Goal: Information Seeking & Learning: Learn about a topic

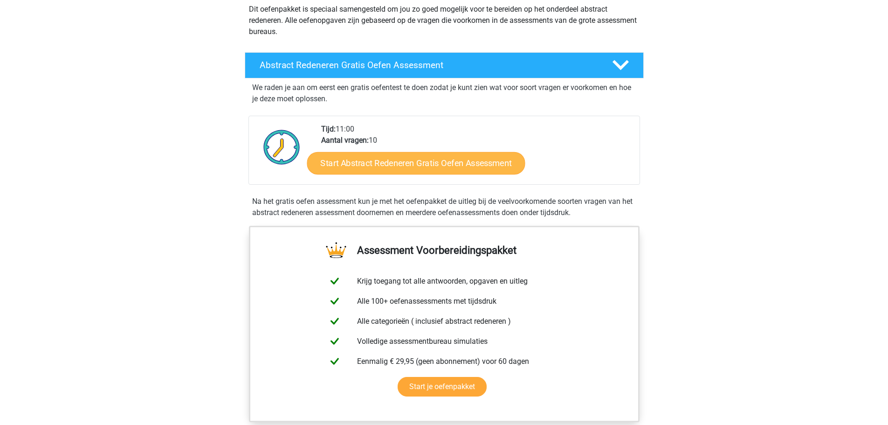
scroll to position [140, 0]
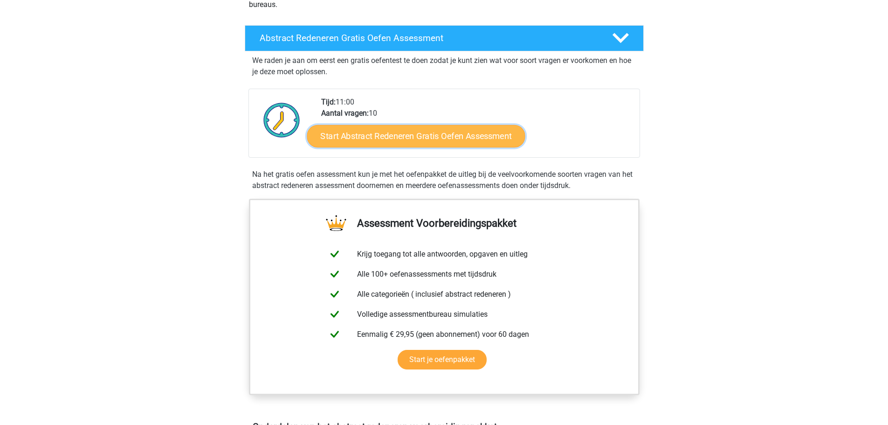
click at [407, 136] on link "Start Abstract Redeneren Gratis Oefen Assessment" at bounding box center [416, 135] width 218 height 22
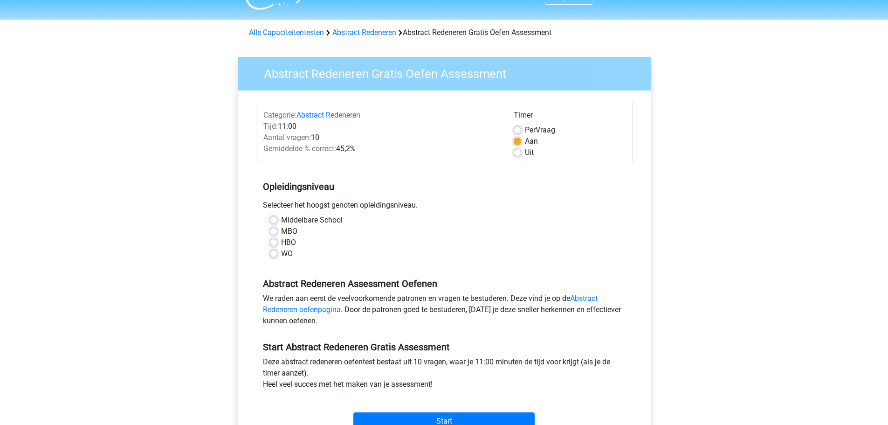
scroll to position [140, 0]
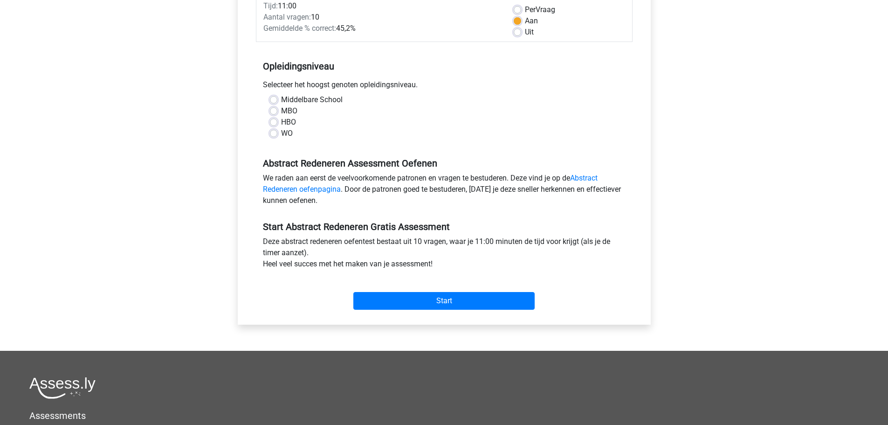
drag, startPoint x: 271, startPoint y: 101, endPoint x: 269, endPoint y: 107, distance: 7.1
click at [281, 100] on label "Middelbare School" at bounding box center [312, 99] width 62 height 11
click at [271, 100] on input "Middelbare School" at bounding box center [273, 98] width 7 height 9
radio input "true"
click at [465, 300] on input "Start" at bounding box center [443, 301] width 181 height 18
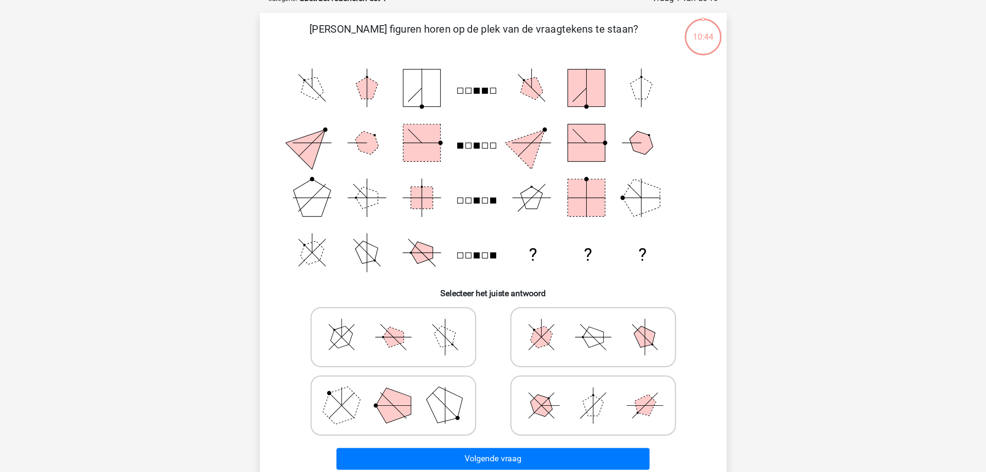
scroll to position [47, 0]
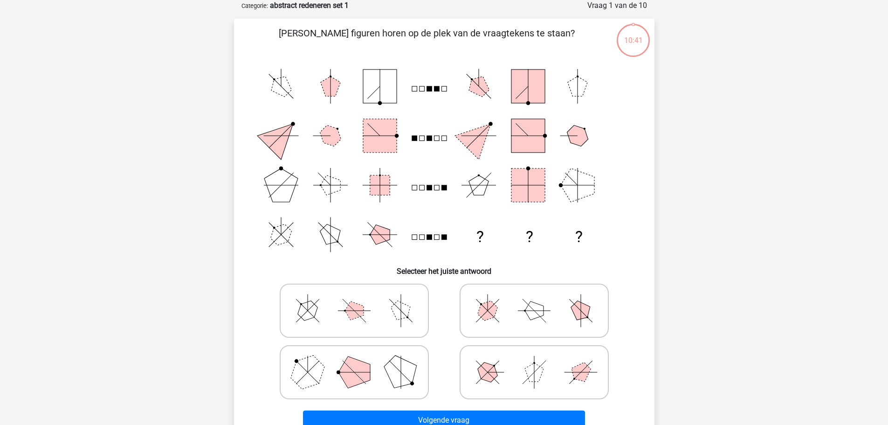
click at [174, 204] on div "Registreer Nederlands English" at bounding box center [444, 331] width 888 height 756
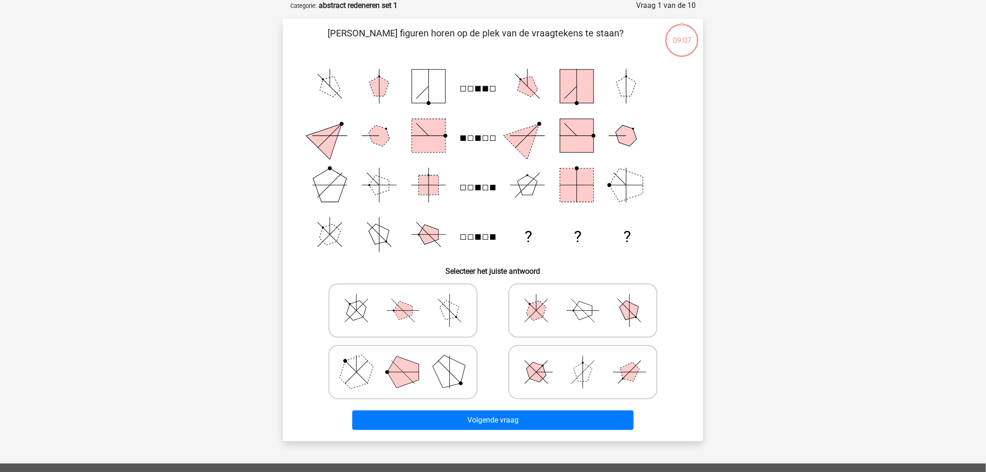
click at [429, 317] on icon at bounding box center [403, 310] width 140 height 47
click at [409, 299] on input "radio" at bounding box center [406, 296] width 6 height 6
radio input "true"
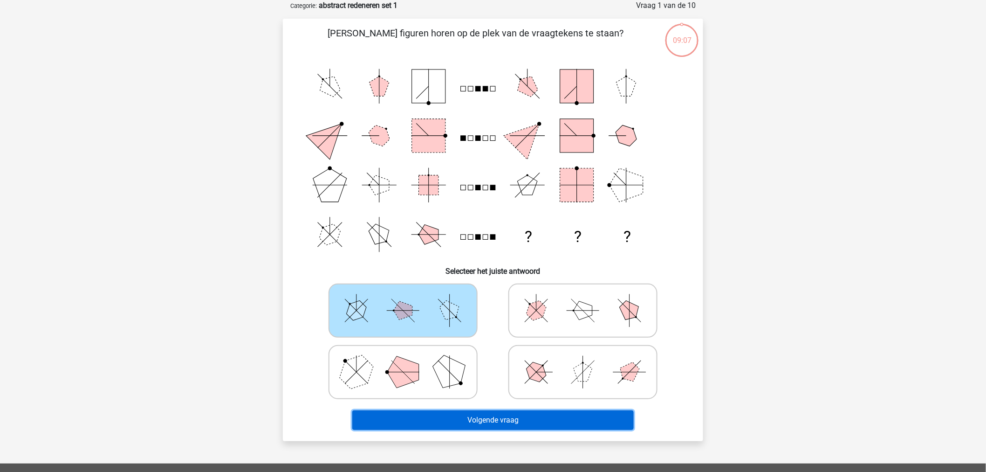
click at [496, 420] on button "Volgende vraag" at bounding box center [493, 420] width 282 height 20
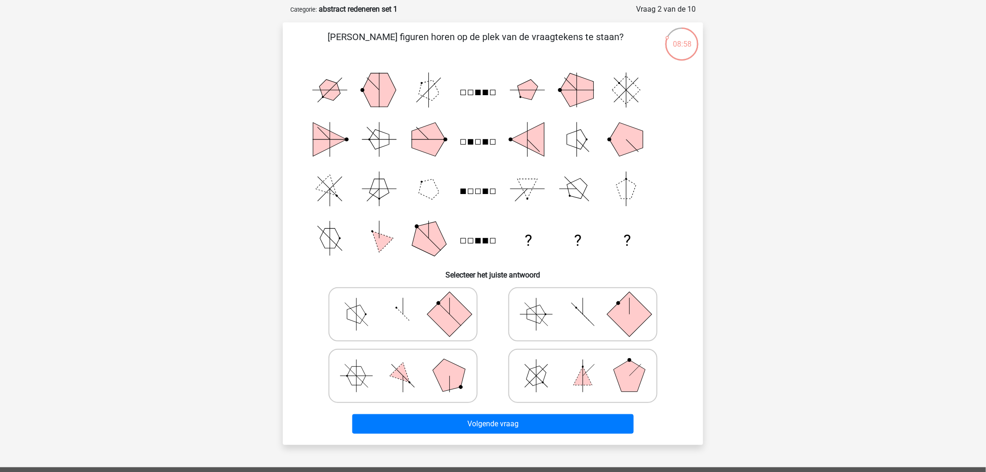
scroll to position [52, 0]
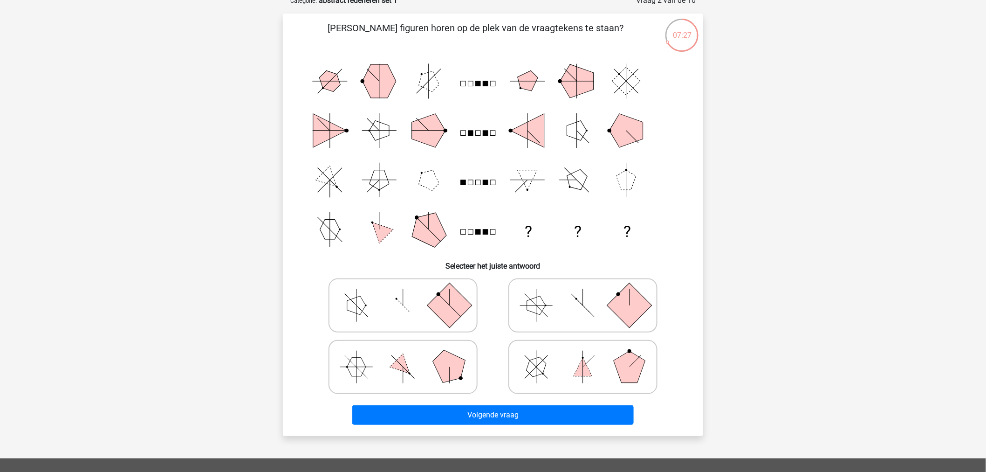
drag, startPoint x: 481, startPoint y: 87, endPoint x: 487, endPoint y: 78, distance: 10.7
click at [487, 78] on icon "? ? ?" at bounding box center [493, 155] width 376 height 198
click at [595, 374] on icon at bounding box center [583, 367] width 140 height 47
click at [589, 355] on input "radio" at bounding box center [586, 352] width 6 height 6
radio input "true"
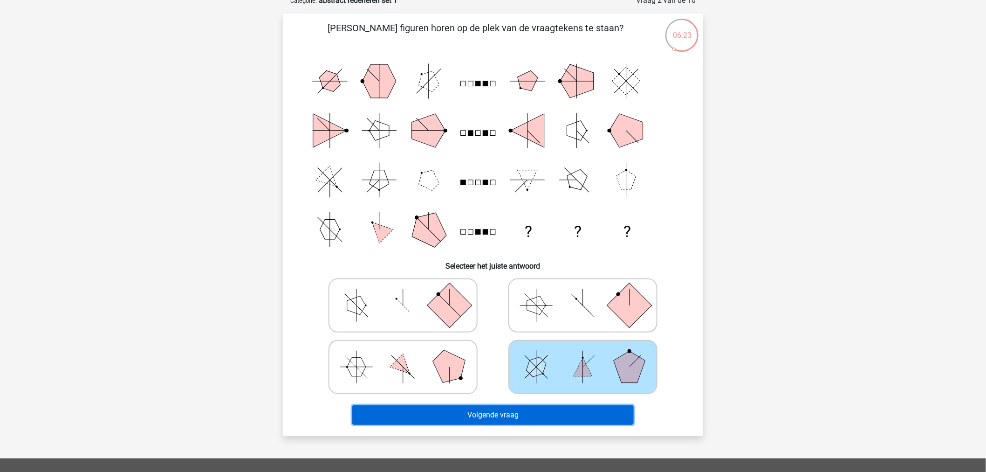
click at [533, 411] on button "Volgende vraag" at bounding box center [493, 415] width 282 height 20
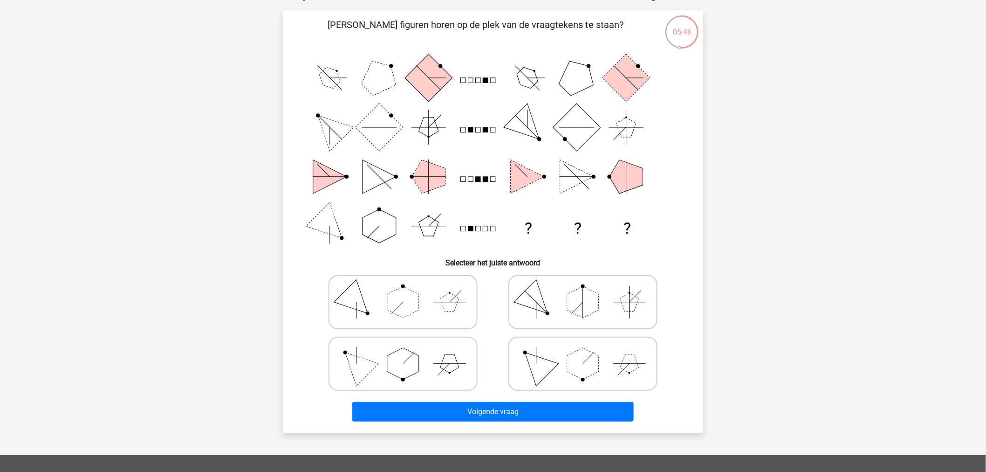
scroll to position [47, 0]
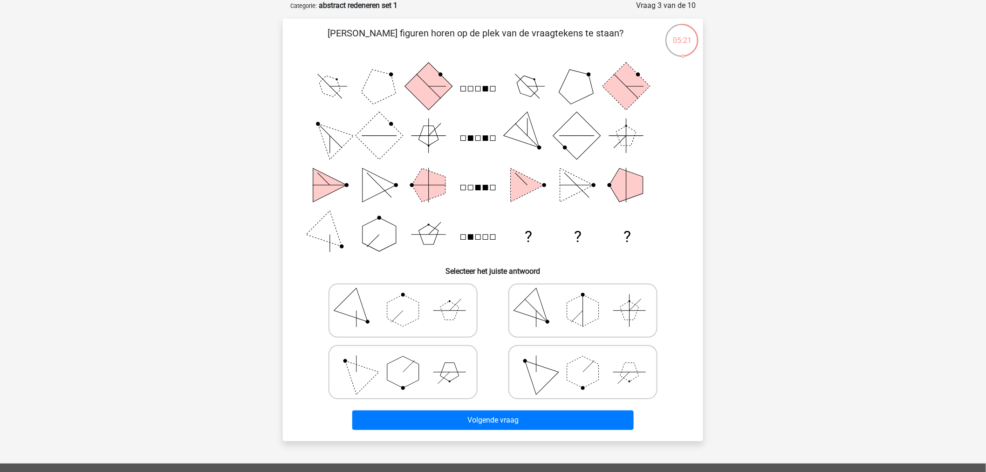
click at [408, 305] on polygon at bounding box center [403, 311] width 32 height 32
click at [408, 299] on input "radio" at bounding box center [406, 296] width 6 height 6
radio input "true"
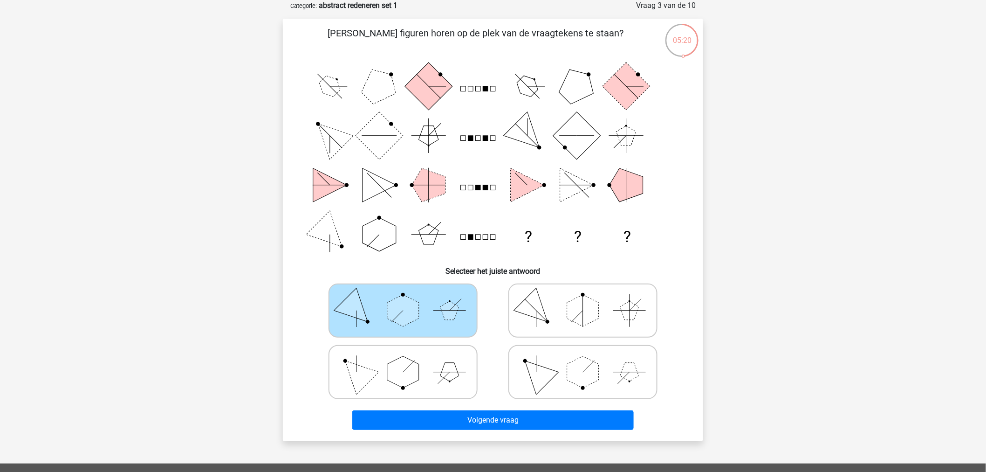
click at [487, 424] on div "Volgende vraag" at bounding box center [493, 421] width 360 height 23
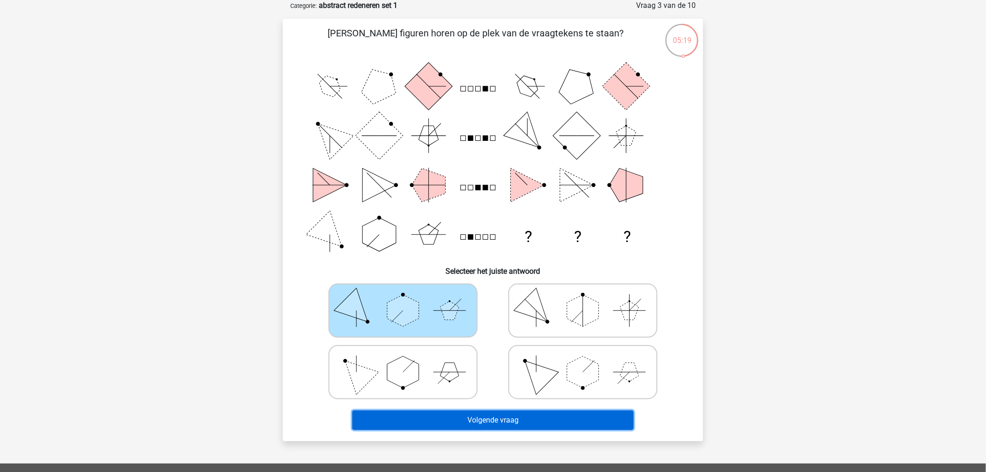
click at [505, 420] on button "Volgende vraag" at bounding box center [493, 420] width 282 height 20
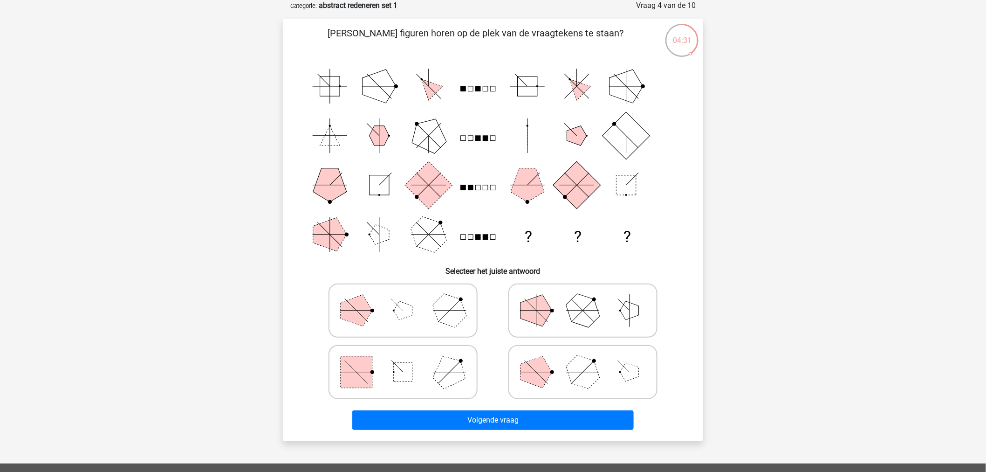
drag, startPoint x: 483, startPoint y: 236, endPoint x: 500, endPoint y: 224, distance: 20.1
click at [500, 224] on icon "? ? ?" at bounding box center [493, 161] width 376 height 198
click at [563, 184] on rect at bounding box center [577, 185] width 48 height 48
click at [361, 322] on polygon at bounding box center [357, 311] width 32 height 32
click at [403, 299] on input "radio" at bounding box center [406, 296] width 6 height 6
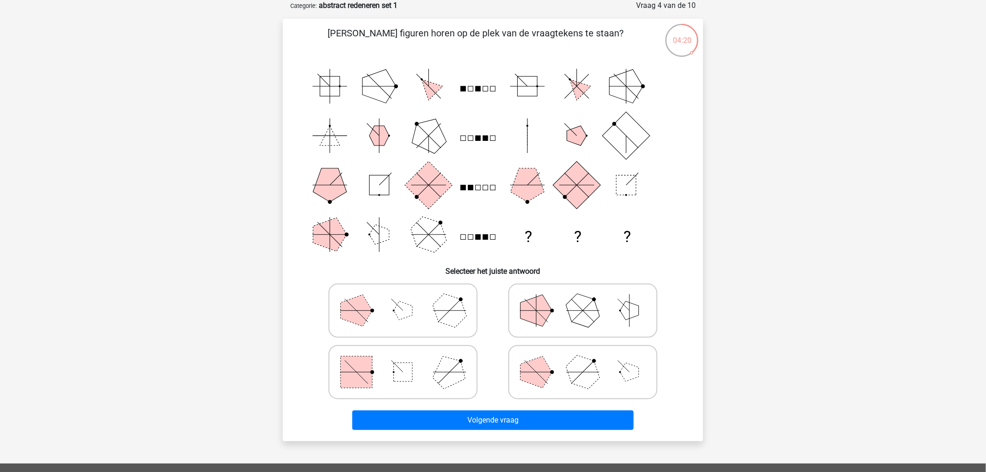
radio input "true"
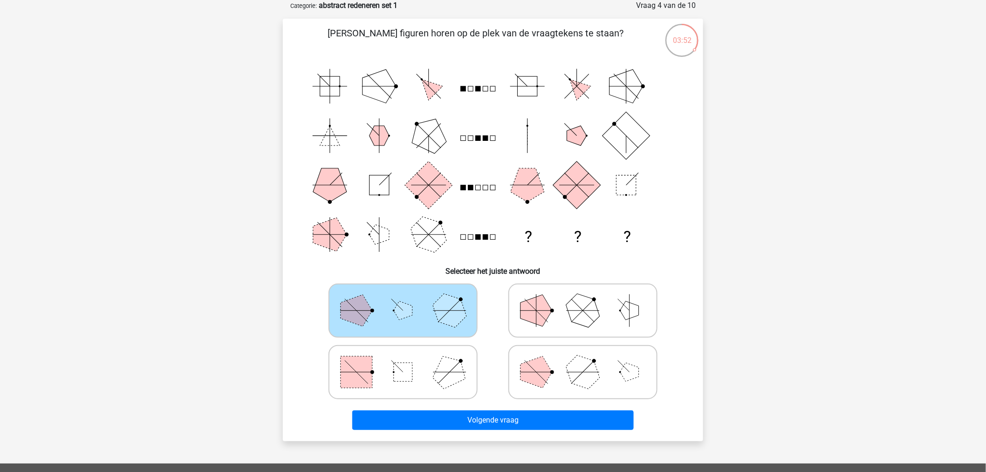
click at [565, 380] on icon at bounding box center [583, 372] width 140 height 47
click at [583, 360] on input "radio" at bounding box center [586, 357] width 6 height 6
radio input "true"
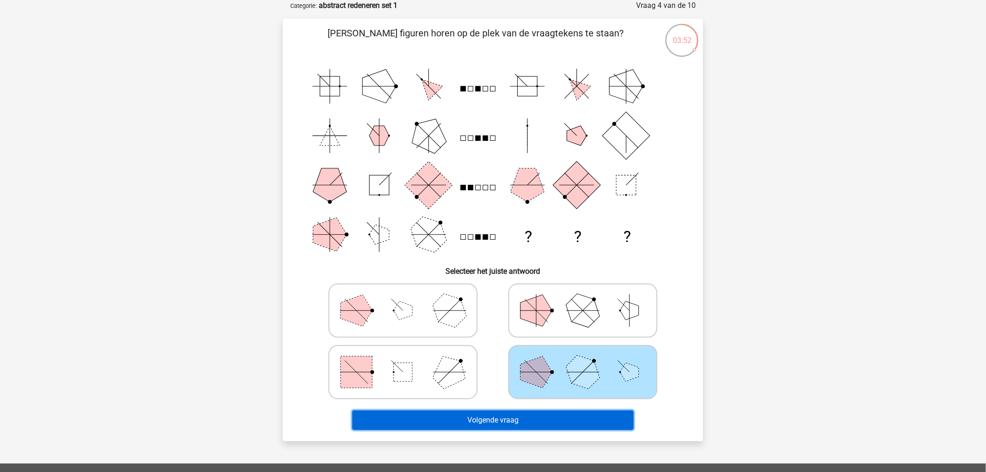
click at [553, 417] on button "Volgende vraag" at bounding box center [493, 420] width 282 height 20
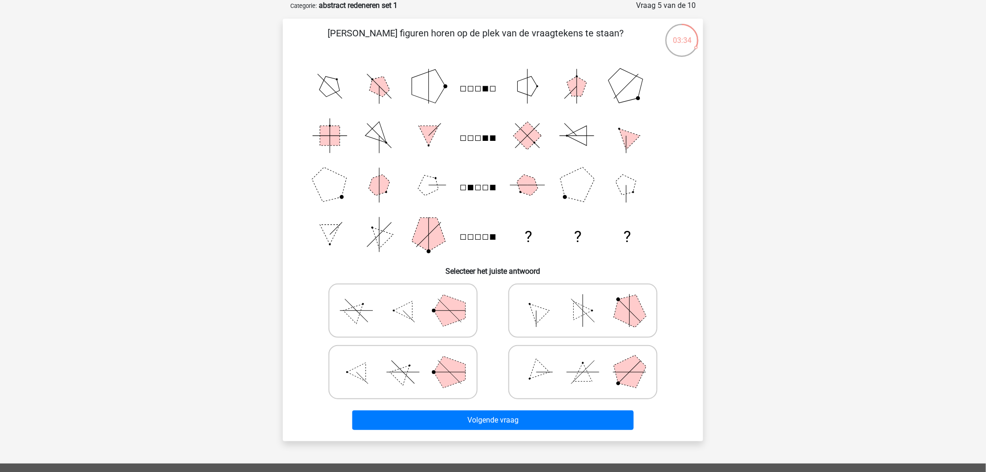
click at [425, 317] on icon at bounding box center [403, 310] width 140 height 47
click at [409, 299] on input "radio" at bounding box center [406, 296] width 6 height 6
radio input "true"
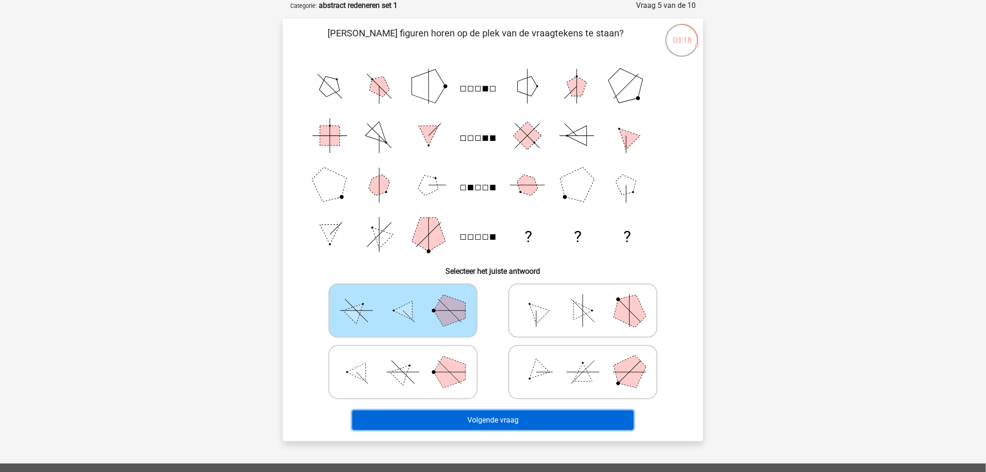
click at [503, 415] on button "Volgende vraag" at bounding box center [493, 420] width 282 height 20
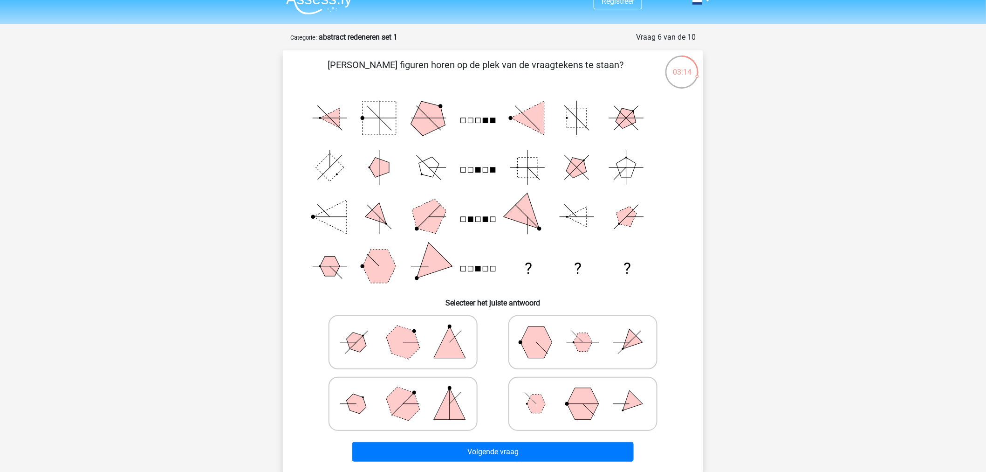
scroll to position [52, 0]
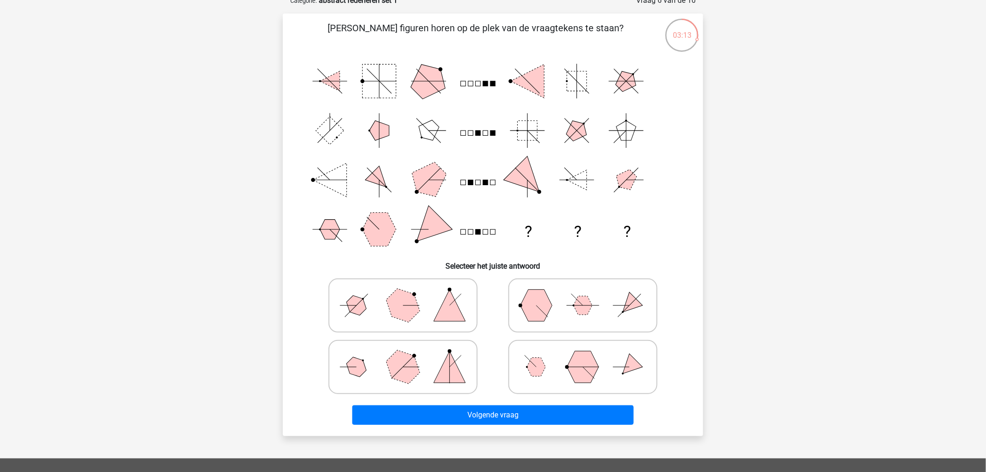
click at [441, 313] on polygon at bounding box center [450, 305] width 32 height 32
click at [409, 294] on input "radio" at bounding box center [406, 291] width 6 height 6
radio input "true"
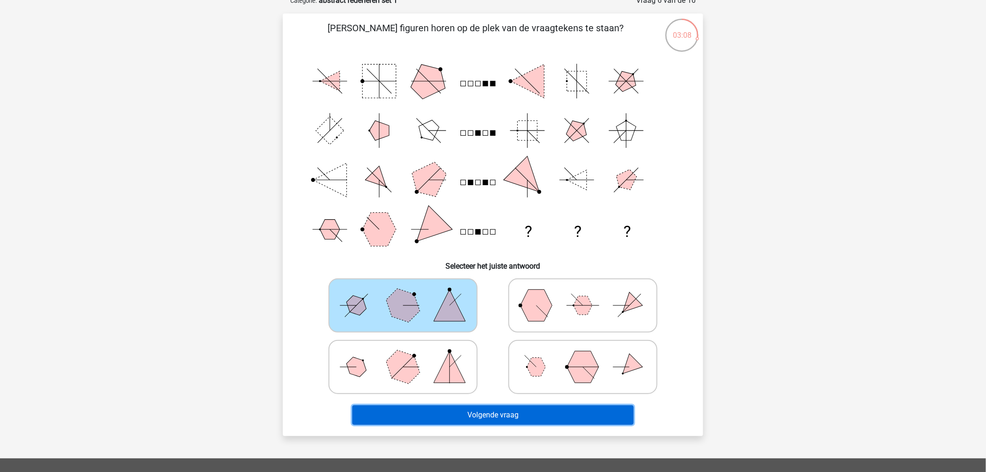
click at [487, 415] on button "Volgende vraag" at bounding box center [493, 415] width 282 height 20
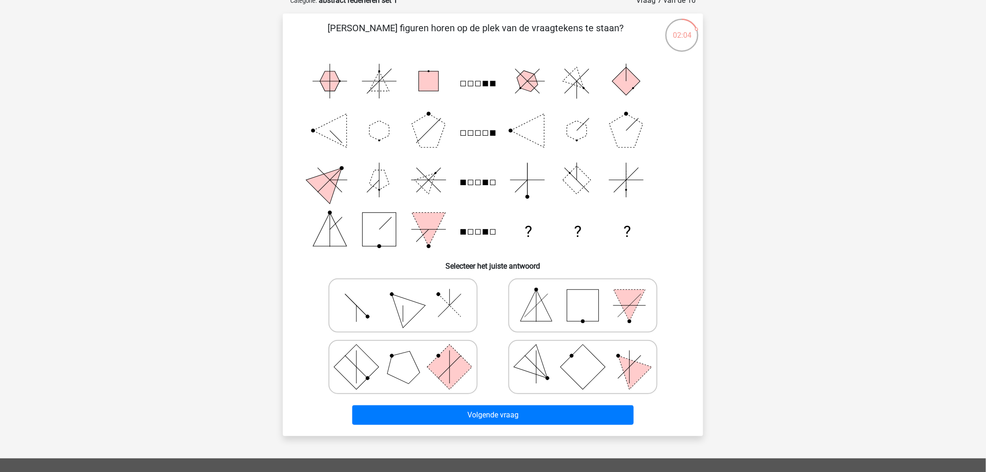
click at [416, 302] on polygon at bounding box center [403, 304] width 45 height 45
click at [409, 294] on input "radio" at bounding box center [406, 291] width 6 height 6
radio input "true"
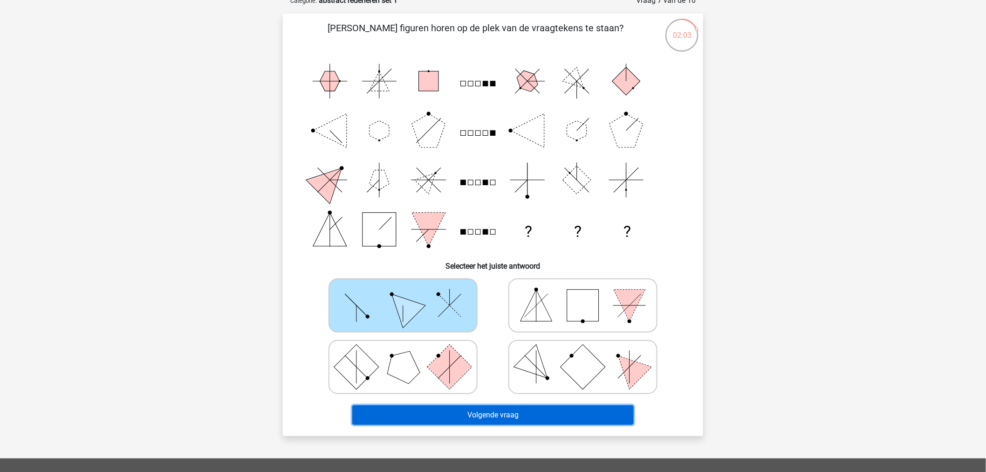
click at [510, 409] on button "Volgende vraag" at bounding box center [493, 415] width 282 height 20
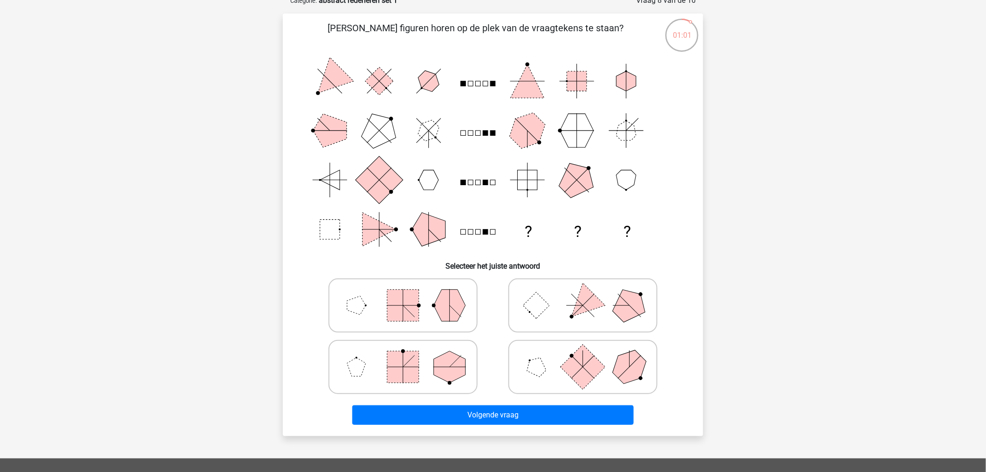
click at [580, 324] on icon at bounding box center [583, 305] width 140 height 47
click at [583, 294] on input "radio" at bounding box center [586, 291] width 6 height 6
radio input "true"
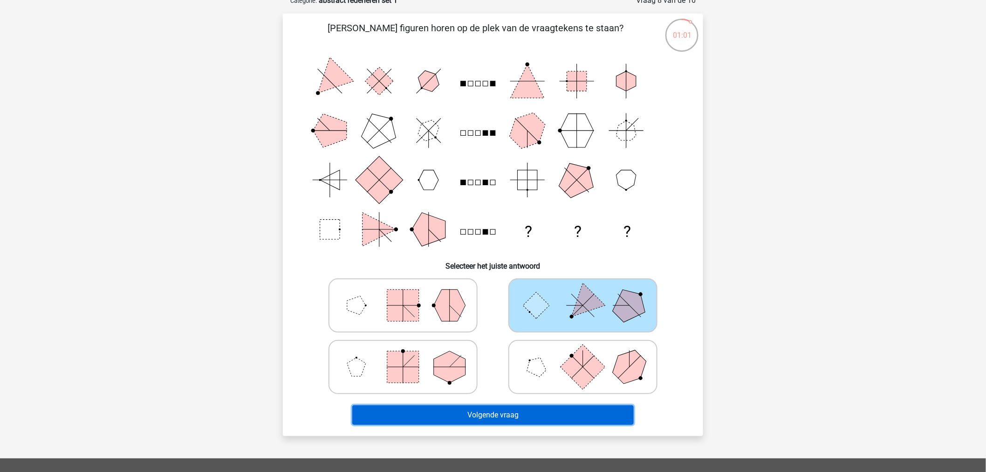
click at [571, 411] on button "Volgende vraag" at bounding box center [493, 415] width 282 height 20
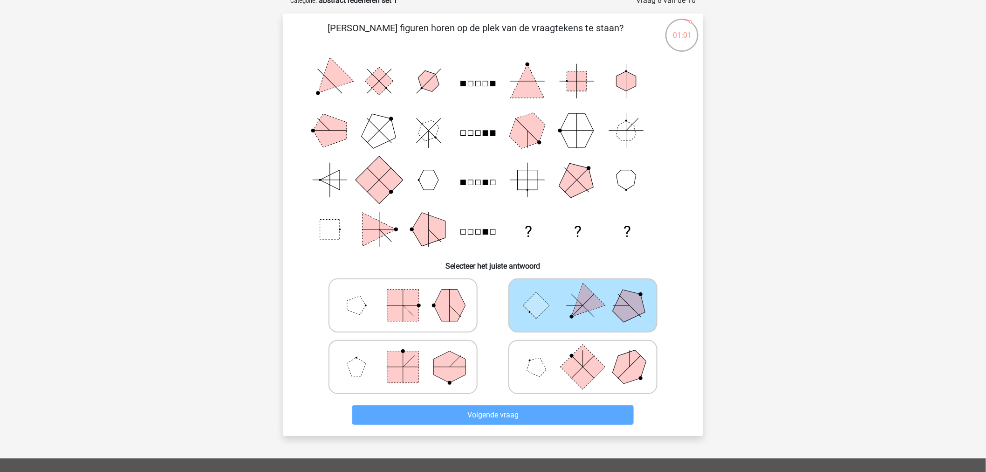
scroll to position [47, 0]
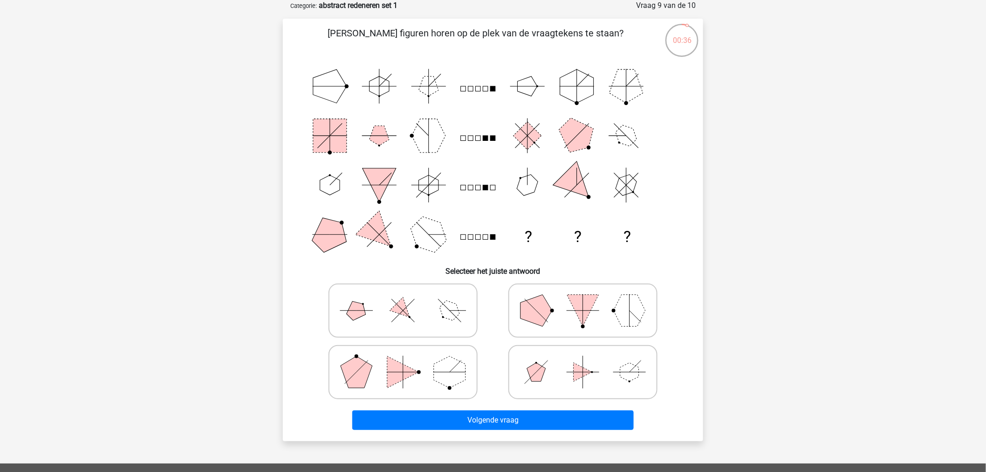
click at [361, 369] on polygon at bounding box center [357, 372] width 32 height 32
click at [403, 360] on input "radio" at bounding box center [406, 357] width 6 height 6
radio input "true"
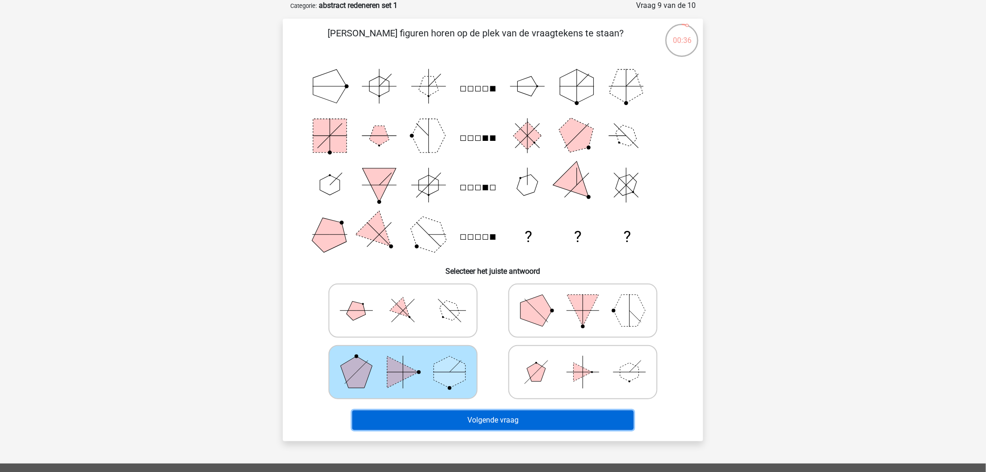
click at [513, 417] on button "Volgende vraag" at bounding box center [493, 420] width 282 height 20
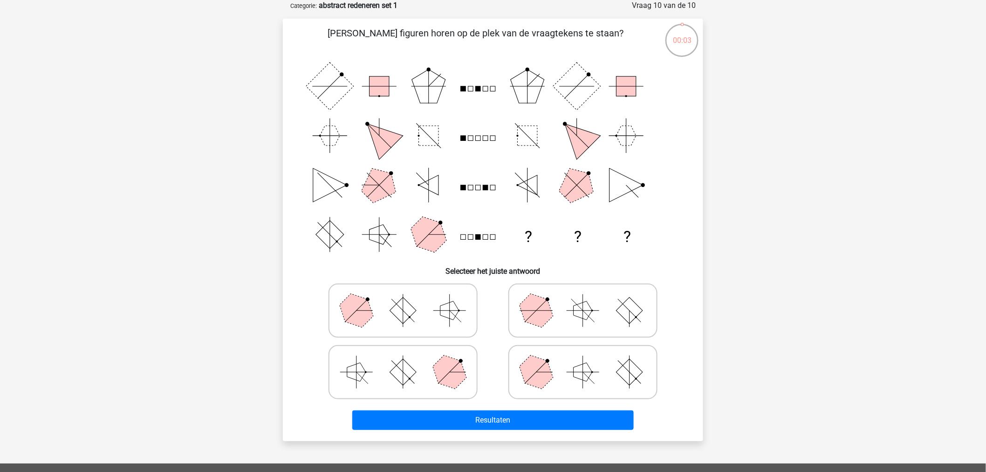
click at [448, 374] on polygon at bounding box center [449, 371] width 45 height 45
click at [409, 360] on input "radio" at bounding box center [406, 357] width 6 height 6
radio input "true"
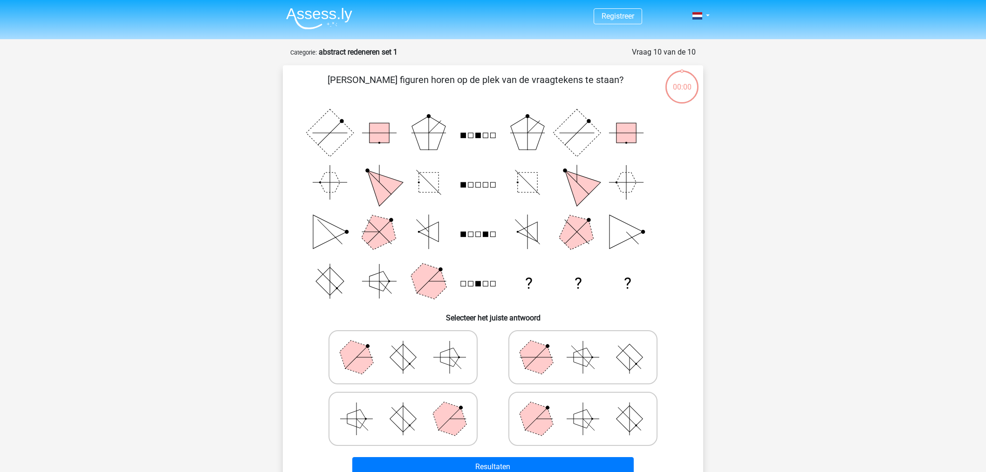
scroll to position [47, 0]
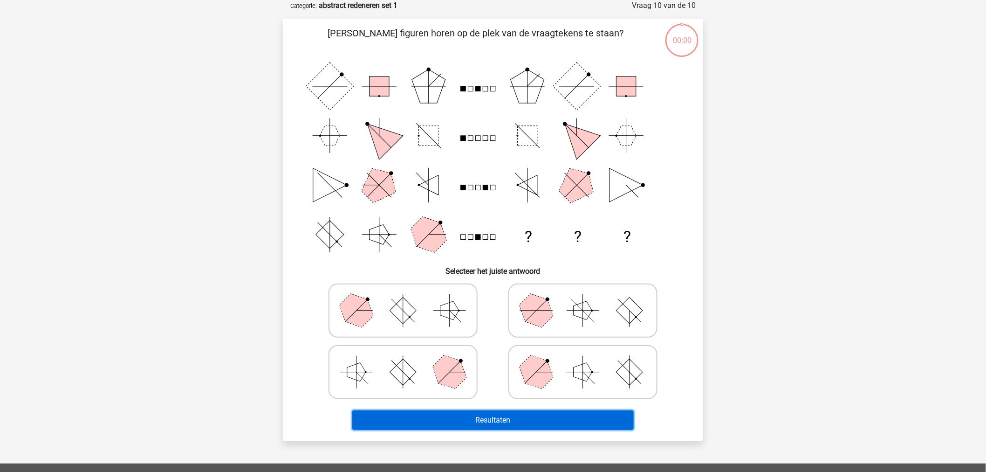
click at [522, 417] on button "Resultaten" at bounding box center [493, 420] width 282 height 20
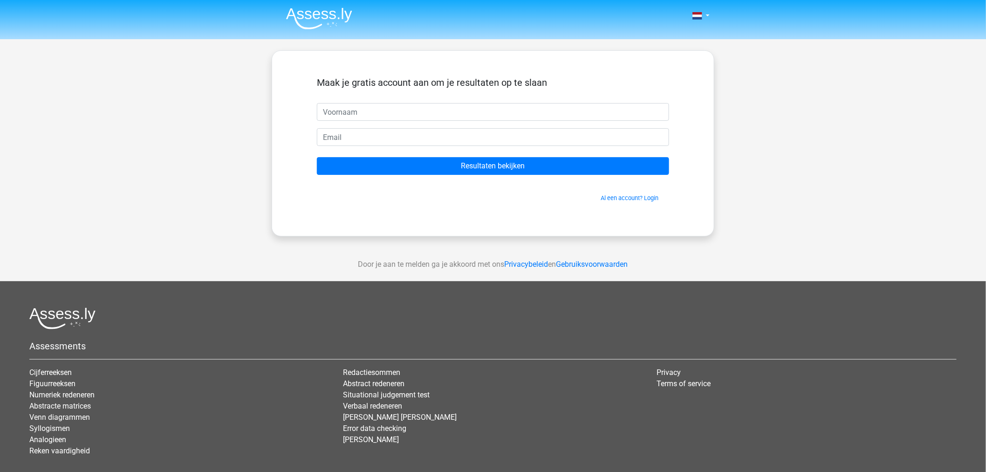
click at [403, 114] on input "text" at bounding box center [493, 112] width 352 height 18
drag, startPoint x: 260, startPoint y: 131, endPoint x: 282, endPoint y: 121, distance: 23.6
click at [260, 131] on div "Nederlands English" at bounding box center [493, 263] width 986 height 527
drag, startPoint x: 353, startPoint y: 114, endPoint x: 358, endPoint y: 116, distance: 4.9
click at [353, 114] on input "text" at bounding box center [493, 112] width 352 height 18
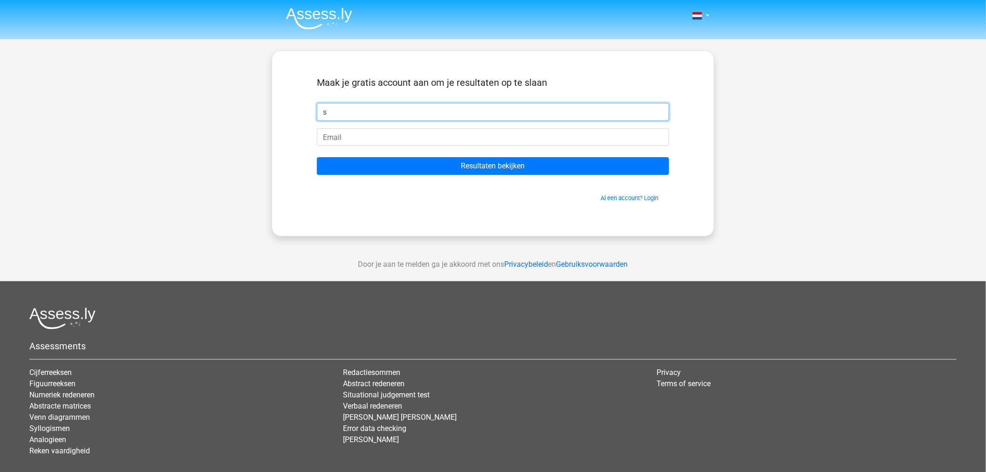
click at [313, 115] on div "s" at bounding box center [493, 112] width 366 height 18
type input "[EMAIL_ADDRESS][DOMAIN_NAME]"
paste input "[EMAIL_ADDRESS][DOMAIN_NAME]"
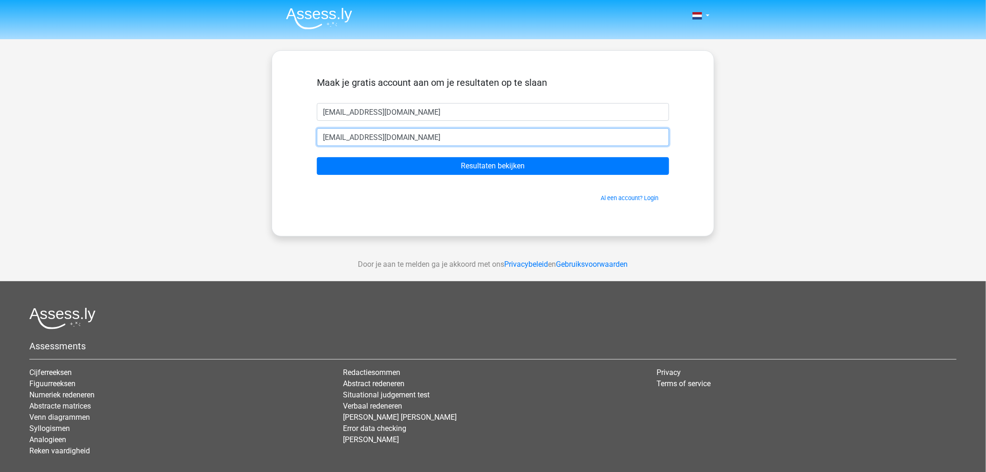
type input "[EMAIL_ADDRESS][DOMAIN_NAME]"
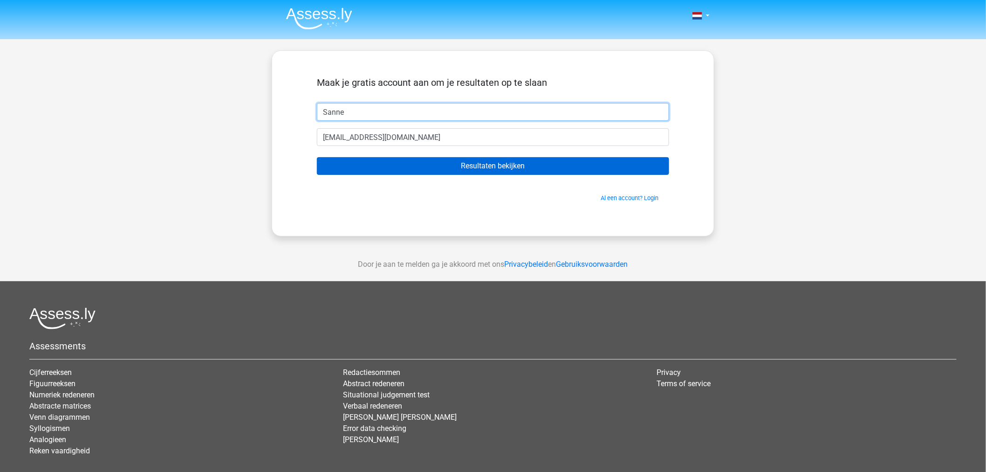
type input "Sanne"
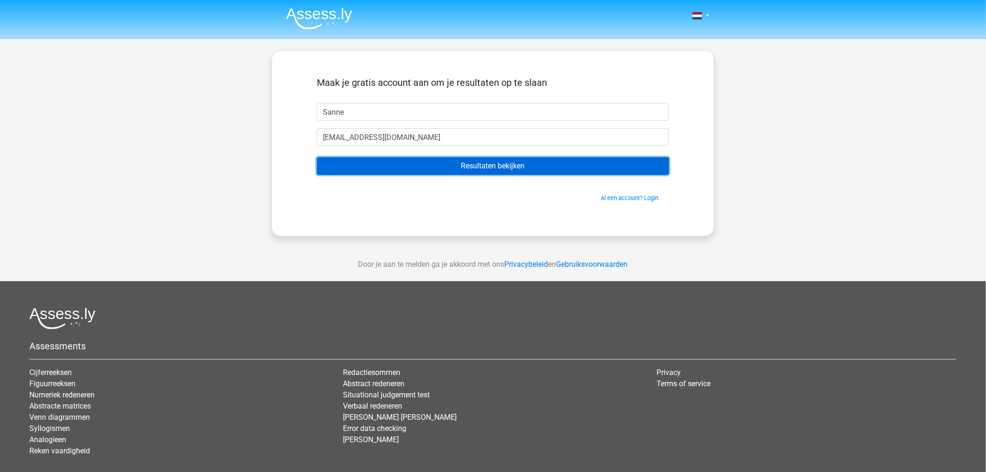
click at [501, 168] on input "Resultaten bekijken" at bounding box center [493, 166] width 352 height 18
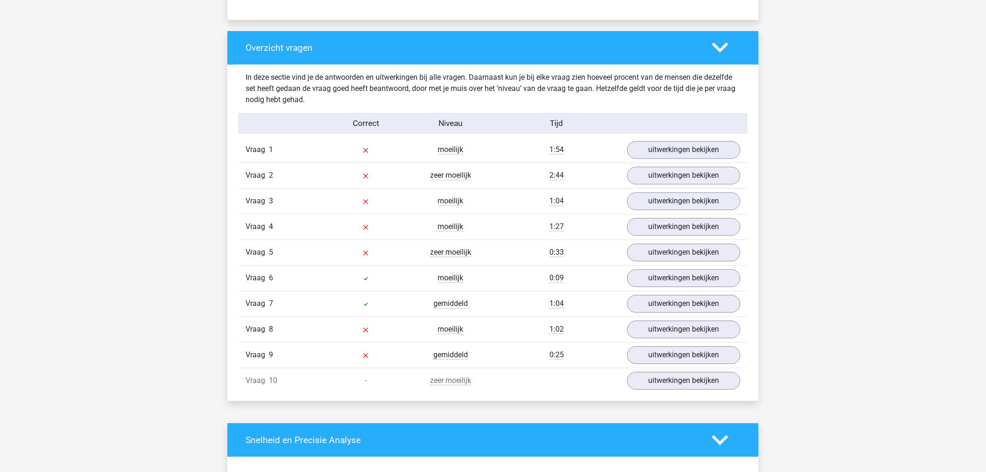
scroll to position [673, 0]
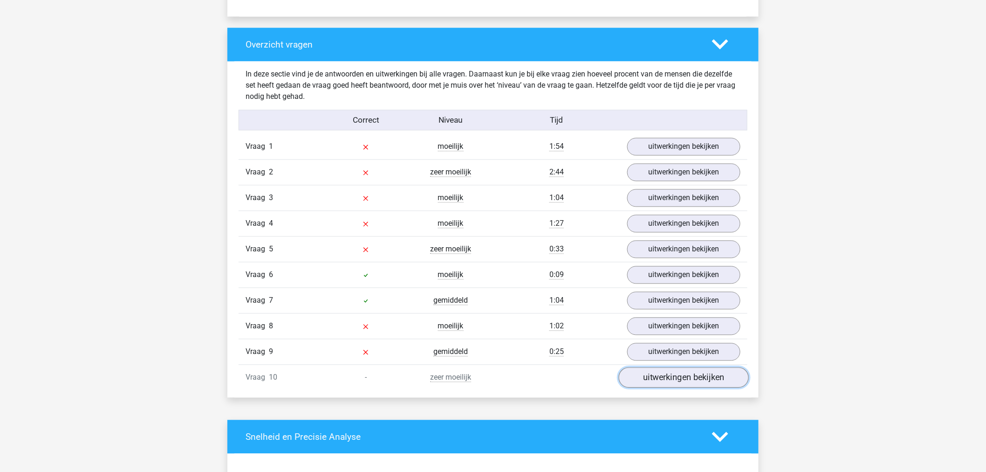
click at [690, 381] on link "uitwerkingen bekijken" at bounding box center [684, 377] width 130 height 21
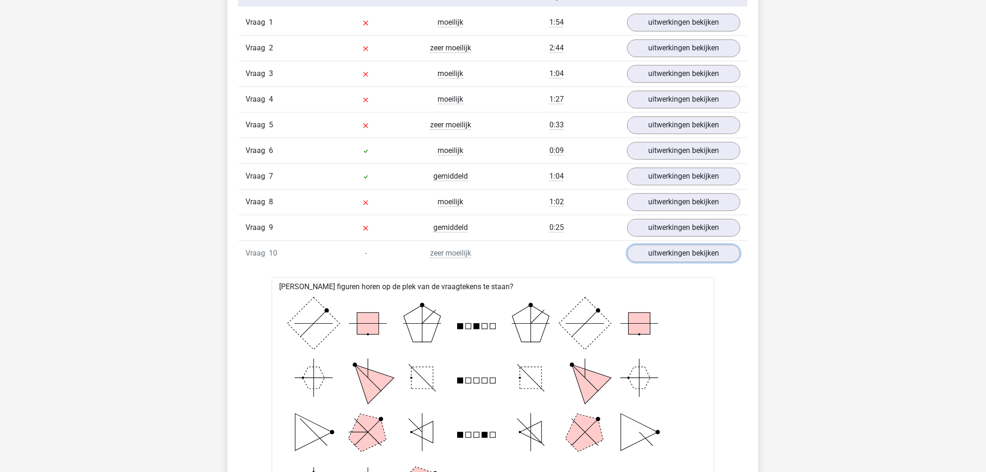
scroll to position [725, 0]
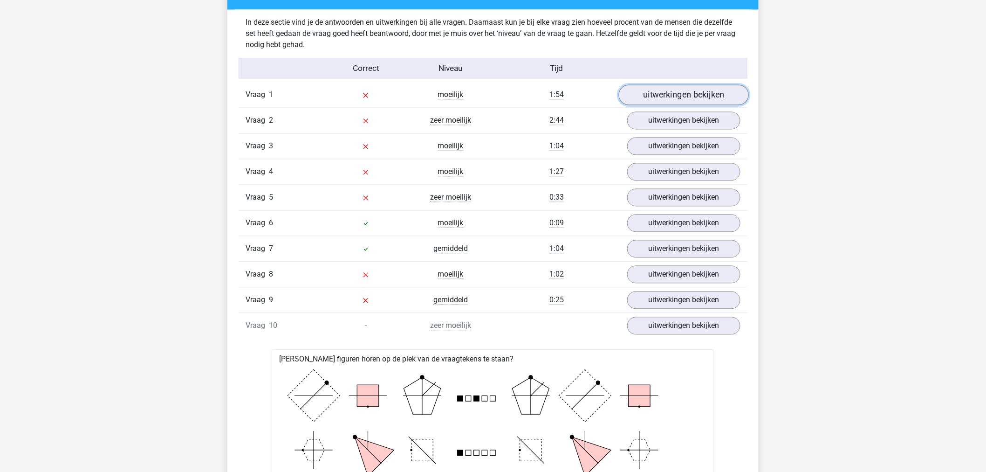
click at [695, 91] on link "uitwerkingen bekijken" at bounding box center [684, 95] width 130 height 21
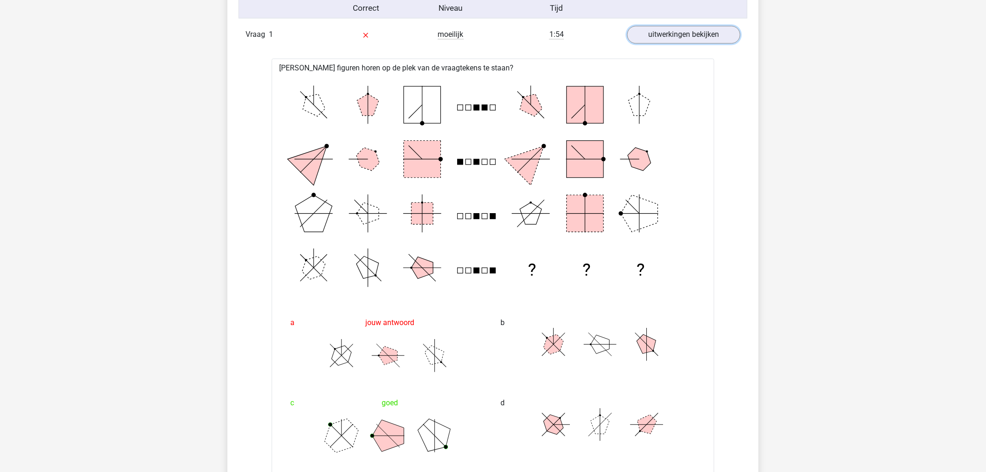
scroll to position [777, 0]
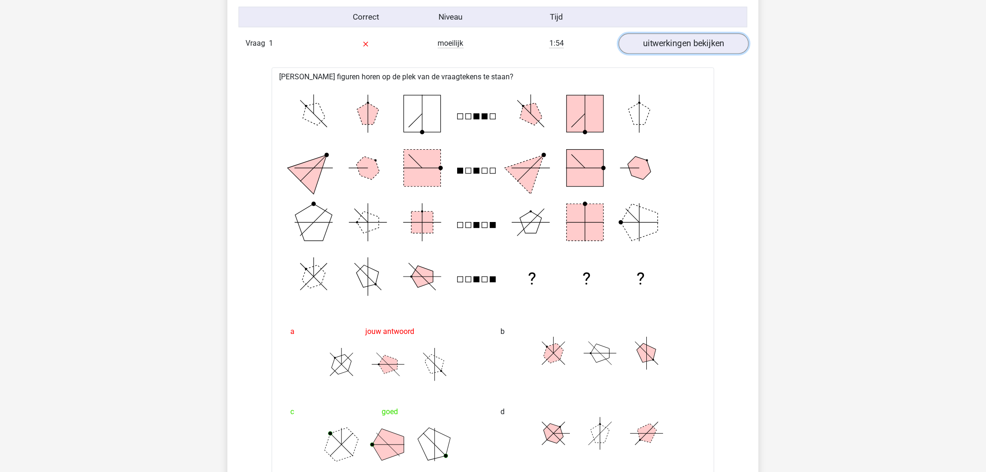
click at [673, 46] on link "uitwerkingen bekijken" at bounding box center [684, 43] width 130 height 21
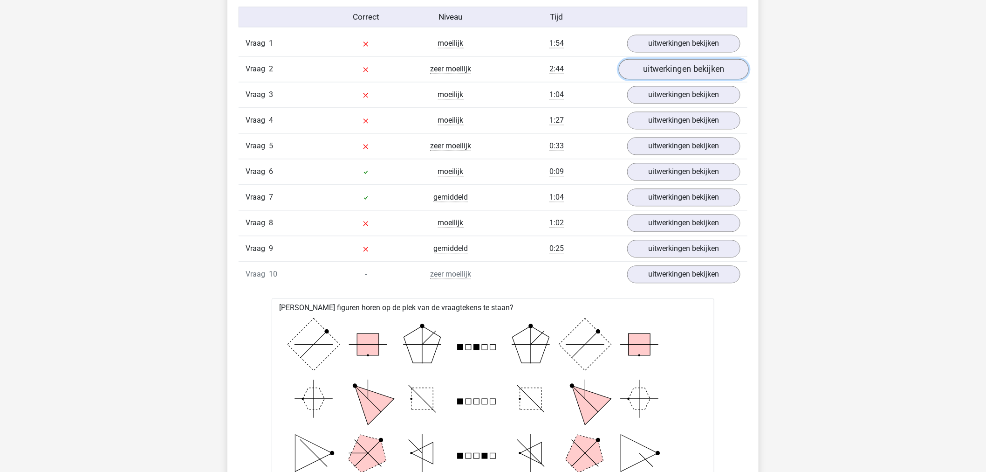
click at [678, 70] on link "uitwerkingen bekijken" at bounding box center [684, 69] width 130 height 21
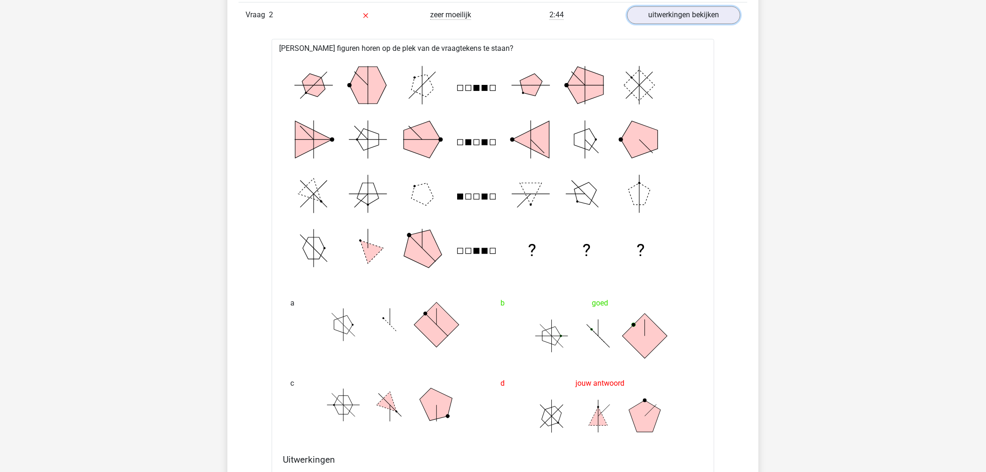
scroll to position [828, 0]
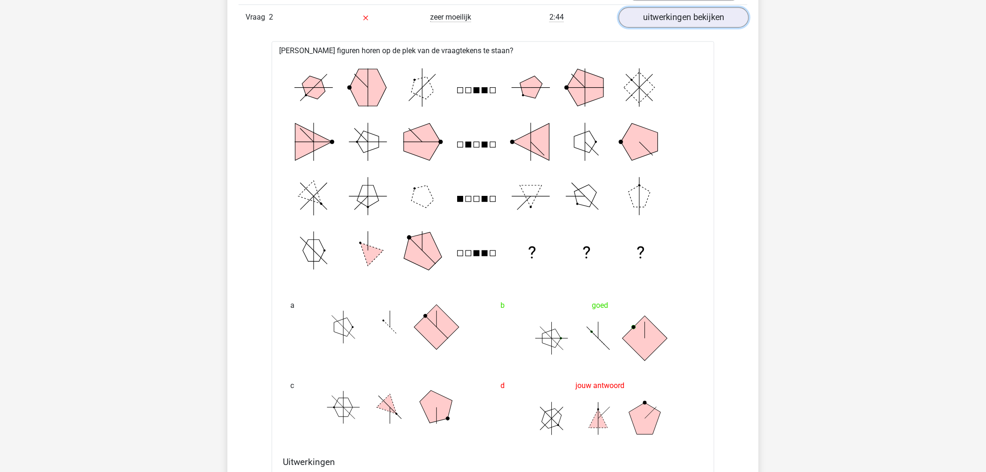
click at [702, 22] on link "uitwerkingen bekijken" at bounding box center [684, 17] width 130 height 21
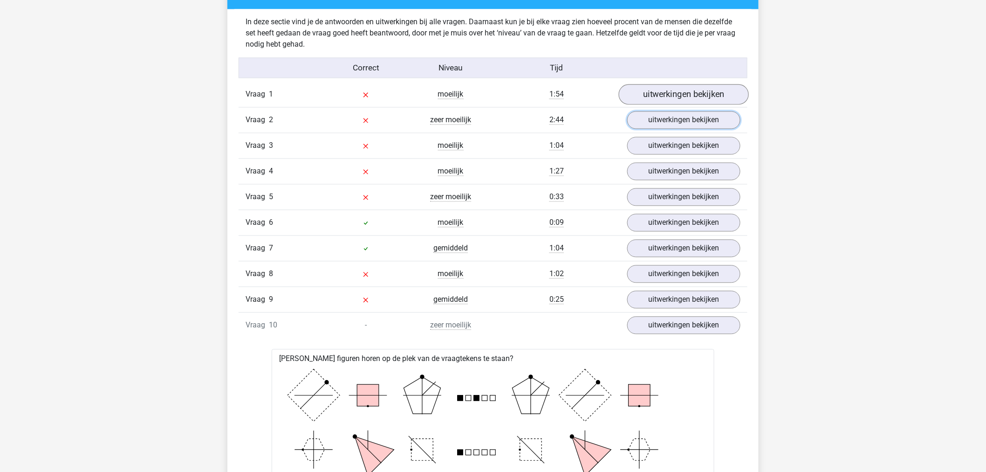
scroll to position [725, 0]
click at [690, 94] on link "uitwerkingen bekijken" at bounding box center [684, 95] width 130 height 21
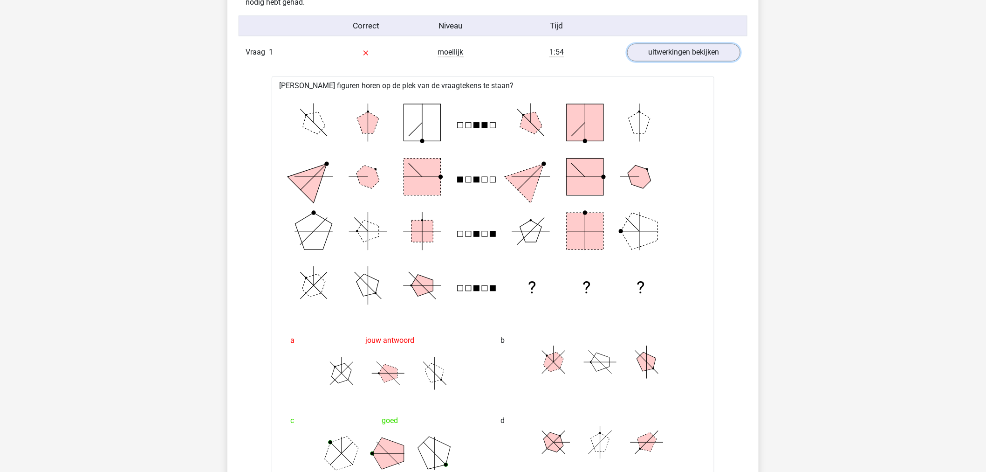
scroll to position [777, 0]
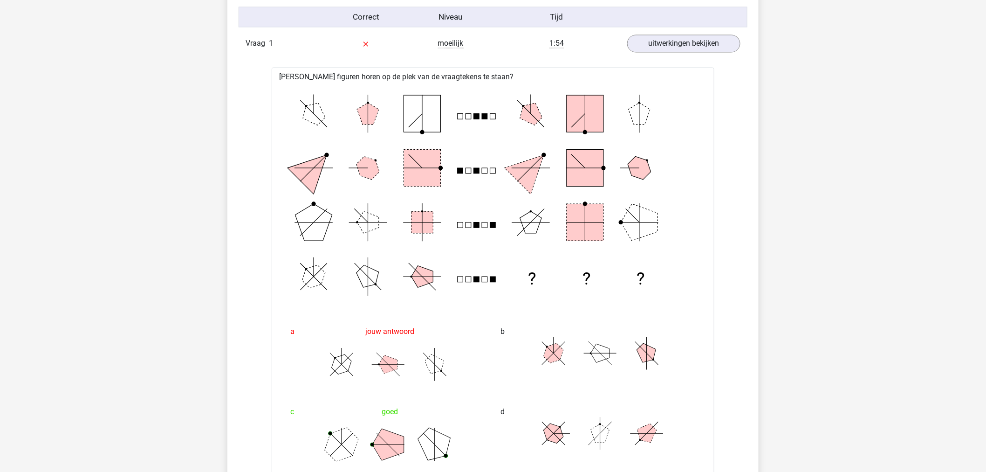
drag, startPoint x: 476, startPoint y: 227, endPoint x: 172, endPoint y: 248, distance: 304.6
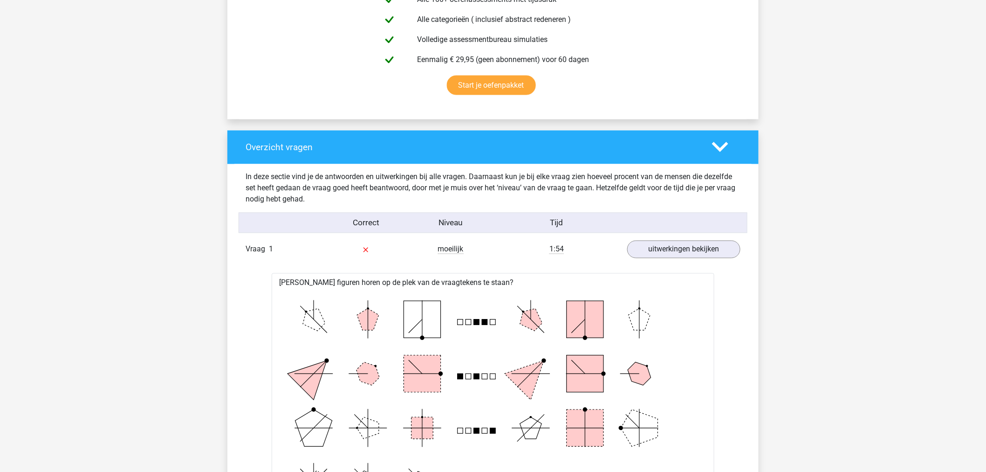
scroll to position [570, 0]
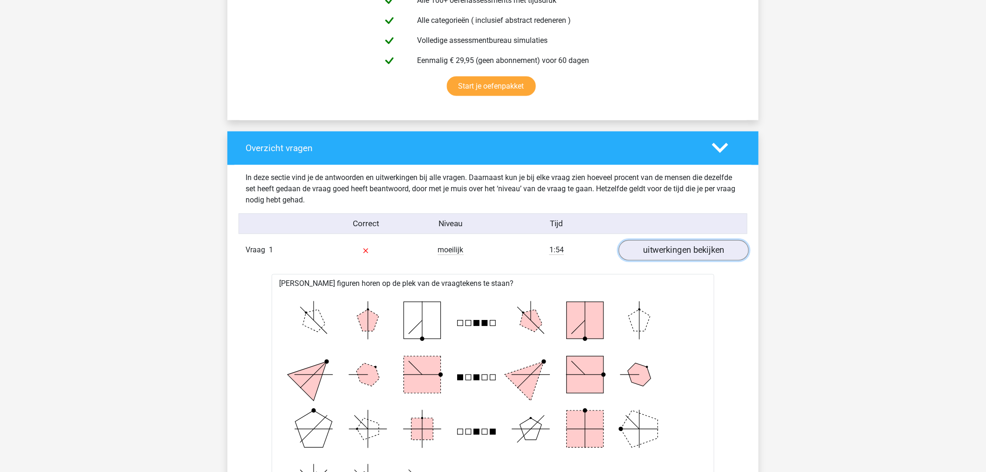
click at [692, 244] on link "uitwerkingen bekijken" at bounding box center [684, 250] width 130 height 21
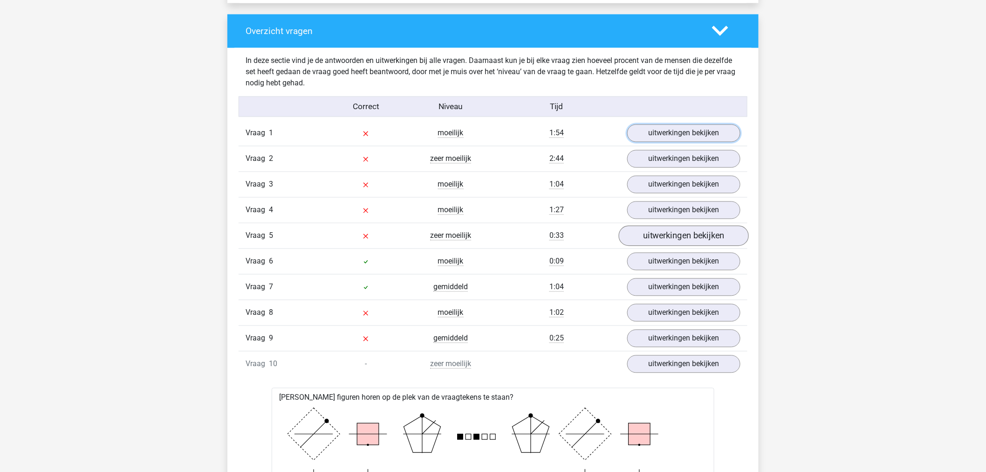
scroll to position [725, 0]
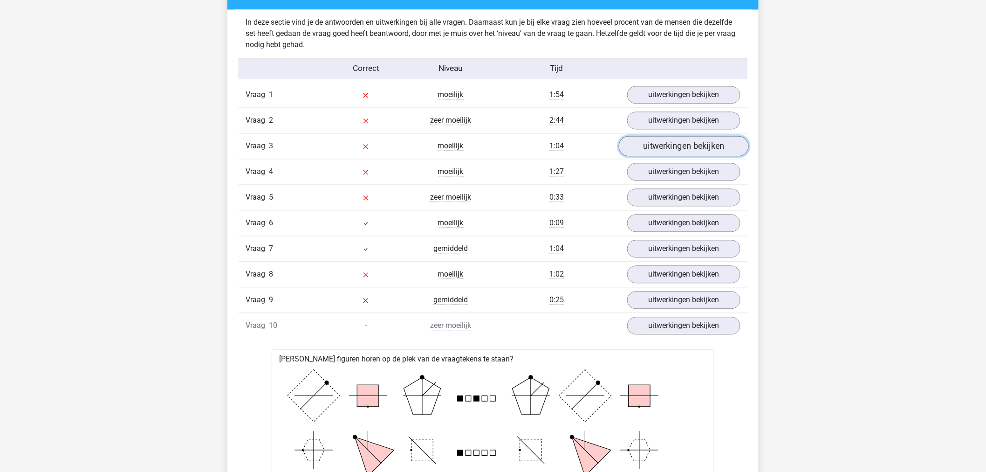
click at [663, 147] on link "uitwerkingen bekijken" at bounding box center [684, 146] width 130 height 21
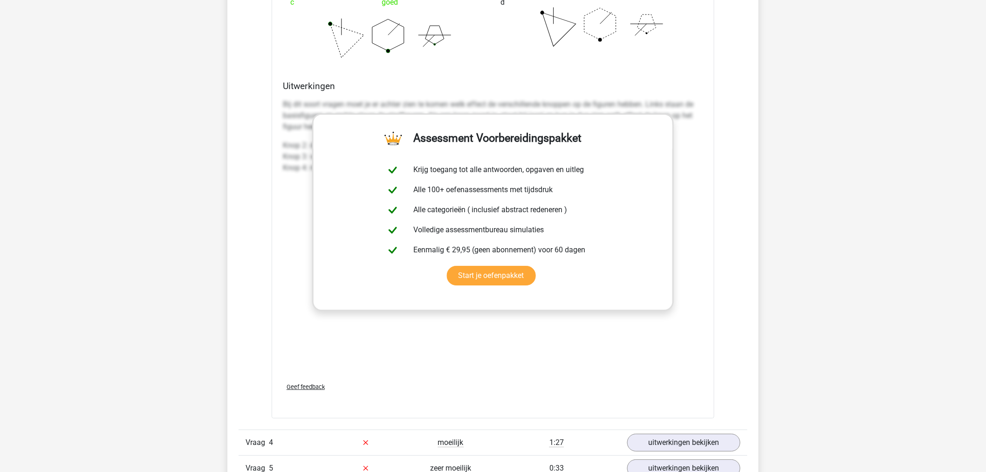
scroll to position [1295, 0]
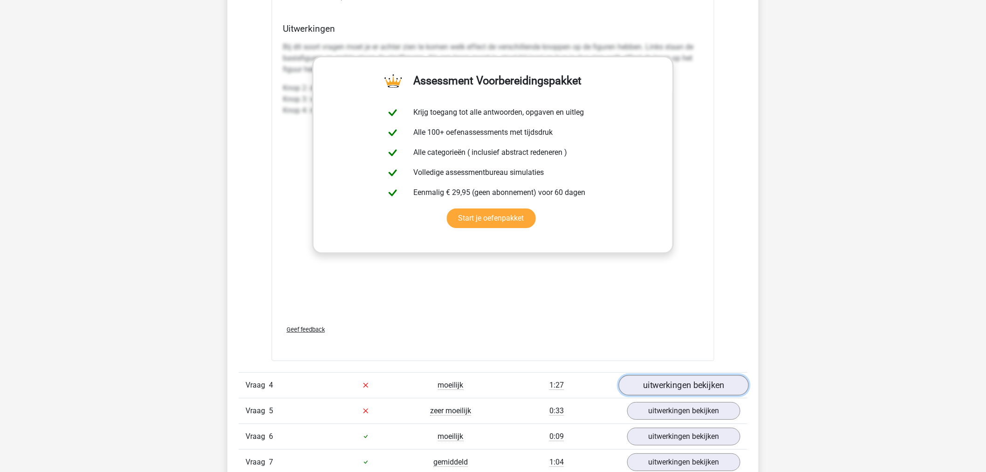
click at [680, 381] on link "uitwerkingen bekijken" at bounding box center [684, 385] width 130 height 21
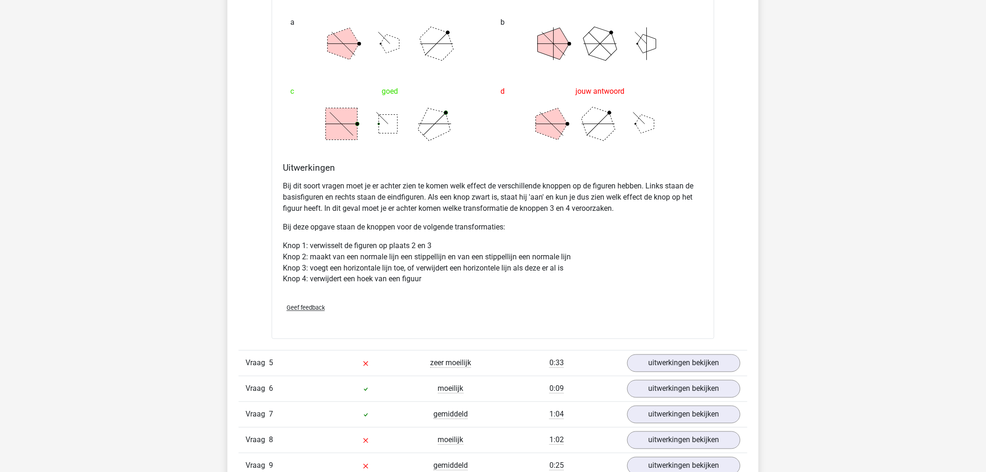
scroll to position [2072, 0]
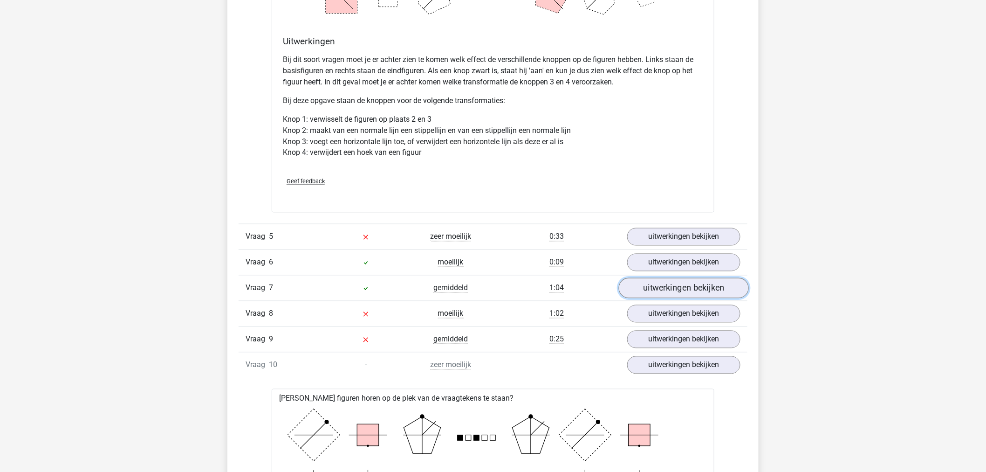
click at [700, 284] on link "uitwerkingen bekijken" at bounding box center [684, 288] width 130 height 21
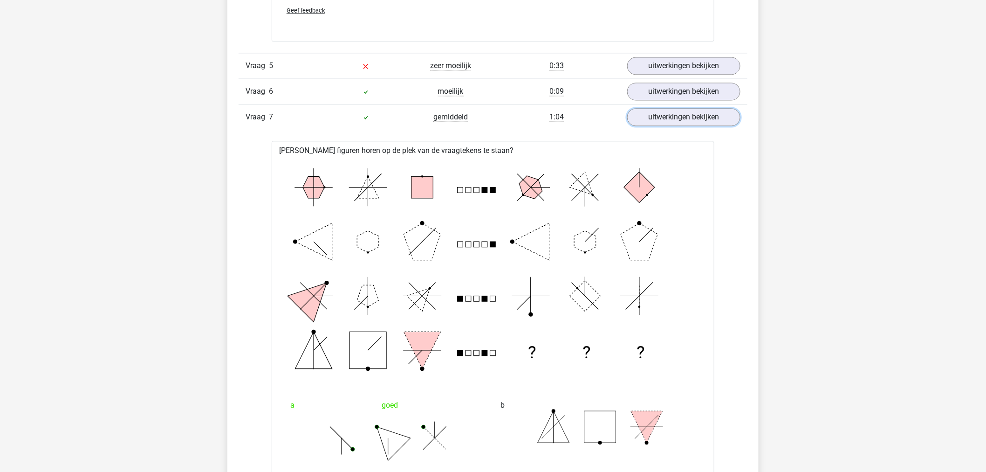
scroll to position [2279, 0]
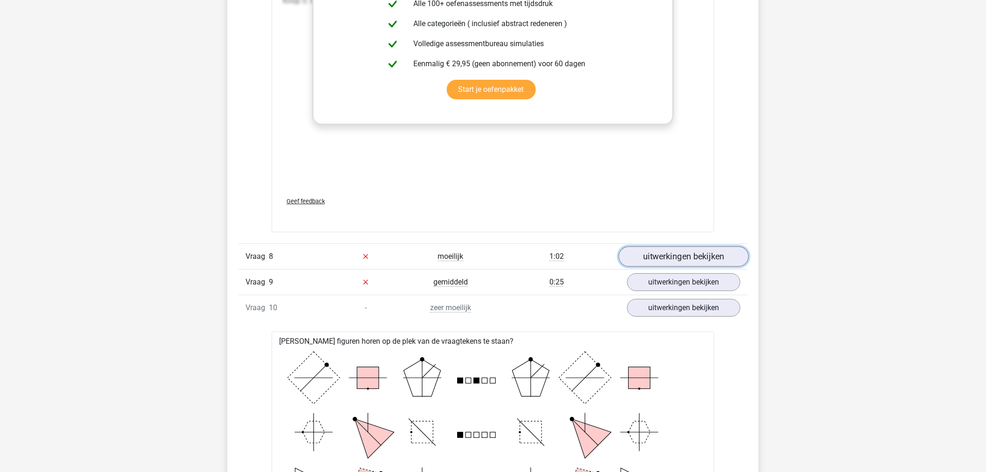
click at [686, 259] on link "uitwerkingen bekijken" at bounding box center [684, 256] width 130 height 21
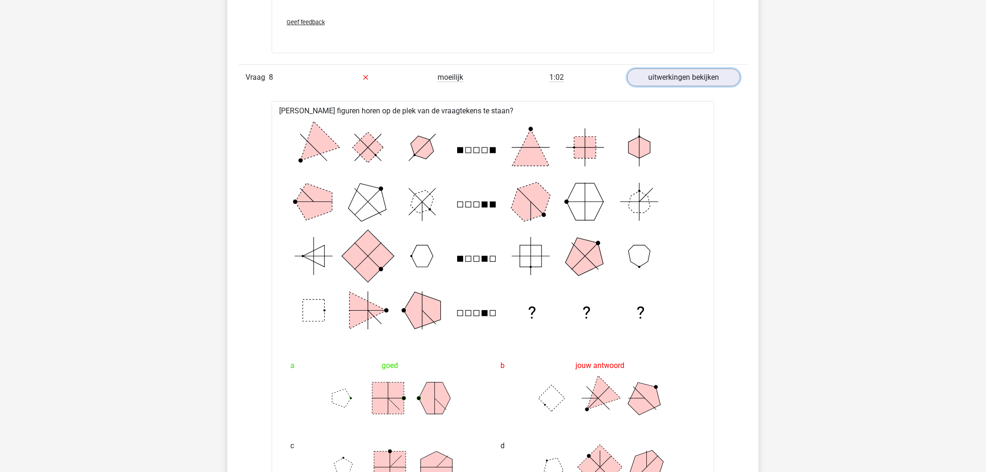
scroll to position [3056, 0]
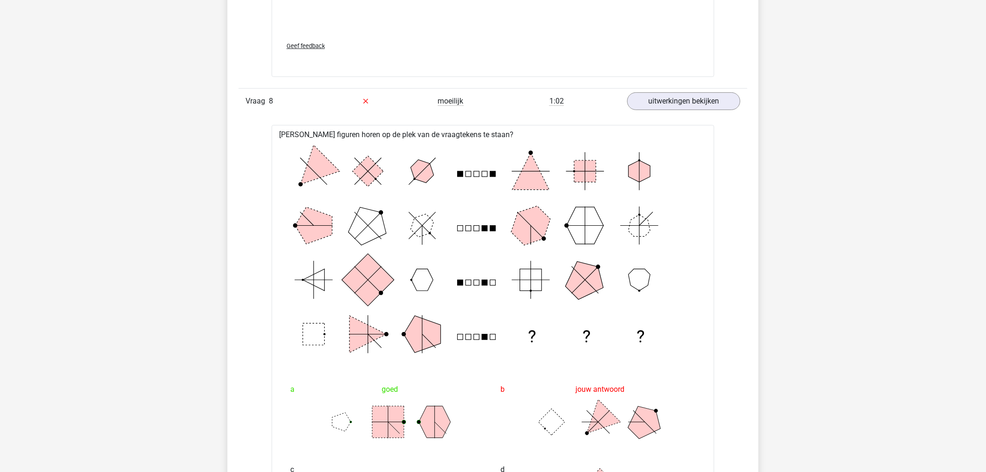
drag, startPoint x: 485, startPoint y: 278, endPoint x: 186, endPoint y: 292, distance: 298.7
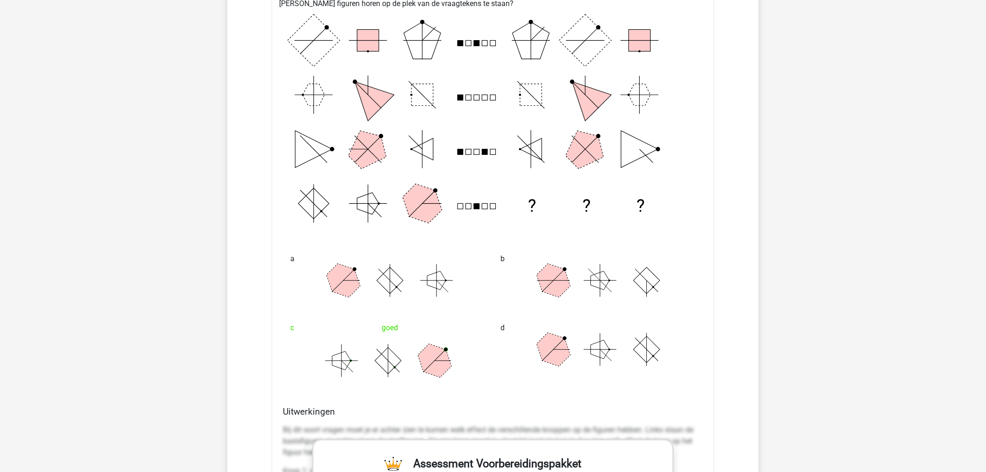
scroll to position [3574, 0]
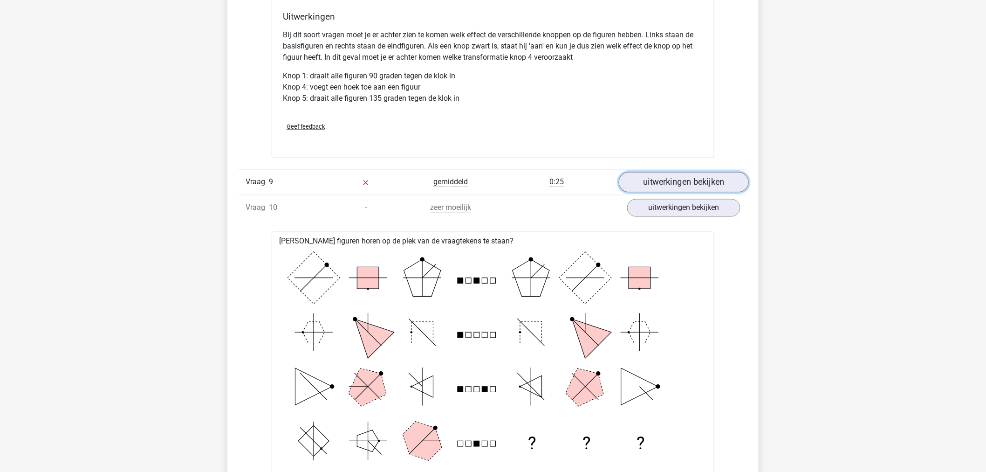
click at [681, 181] on link "uitwerkingen bekijken" at bounding box center [684, 182] width 130 height 21
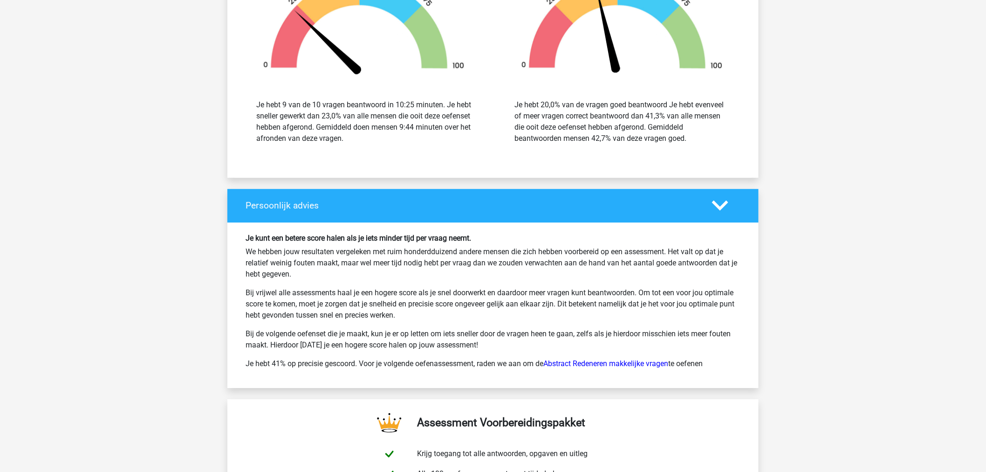
scroll to position [5801, 0]
